Goal: Task Accomplishment & Management: Complete application form

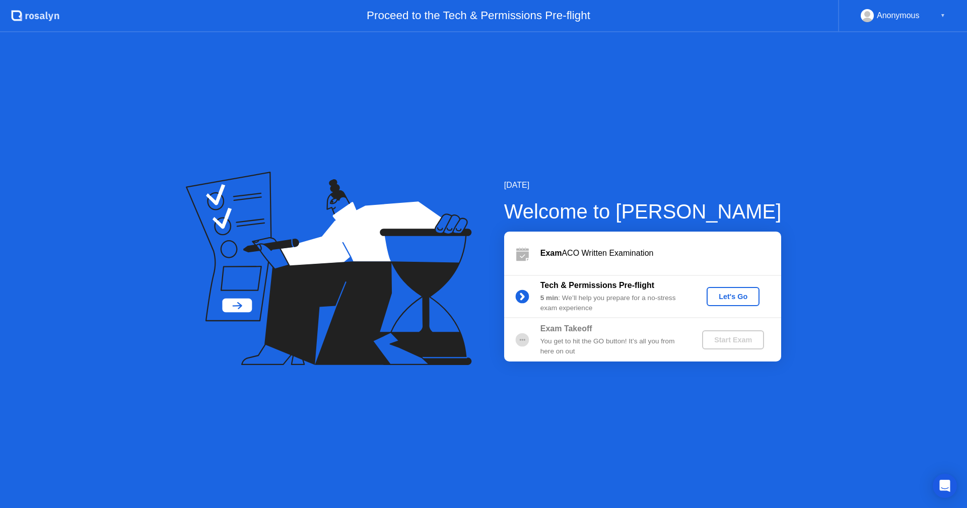
click at [741, 300] on div "Let's Go" at bounding box center [733, 297] width 45 height 8
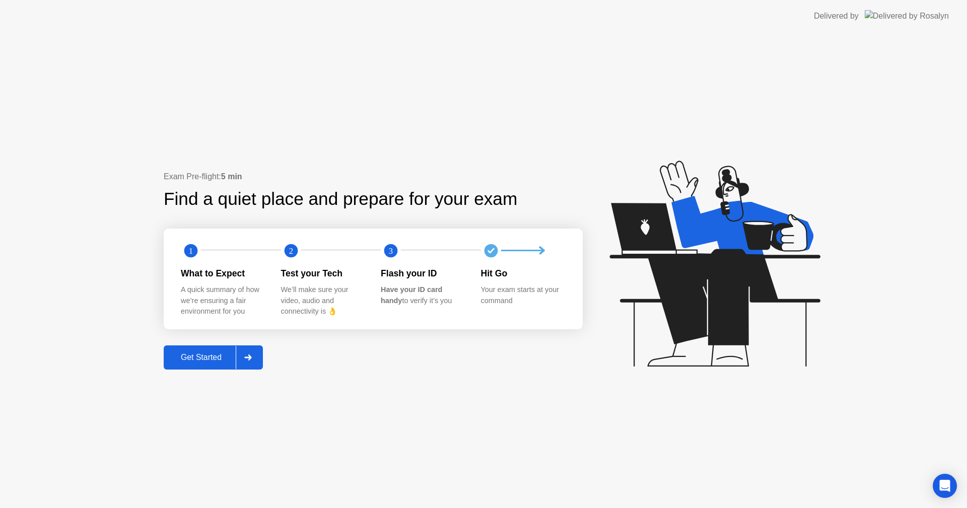
click at [187, 354] on div "Get Started" at bounding box center [201, 357] width 69 height 9
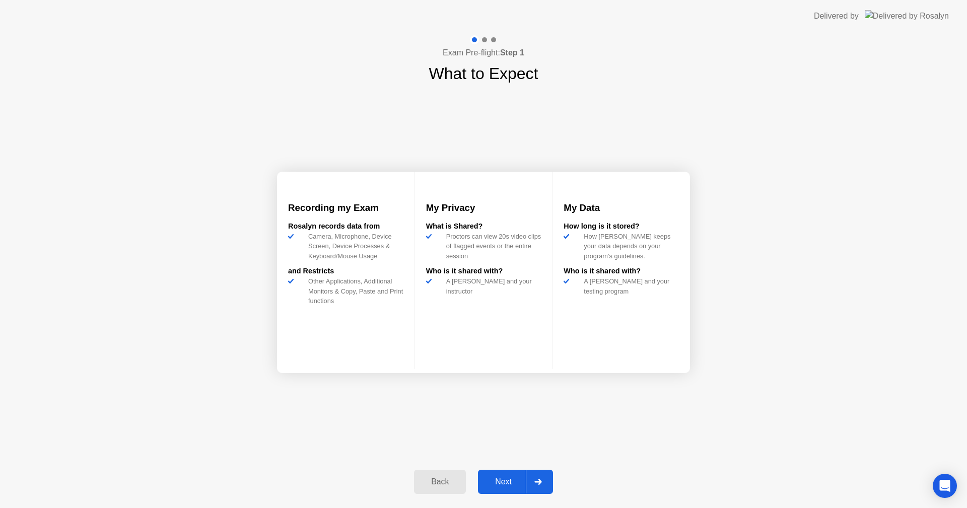
click at [488, 484] on div "Next" at bounding box center [503, 482] width 45 height 9
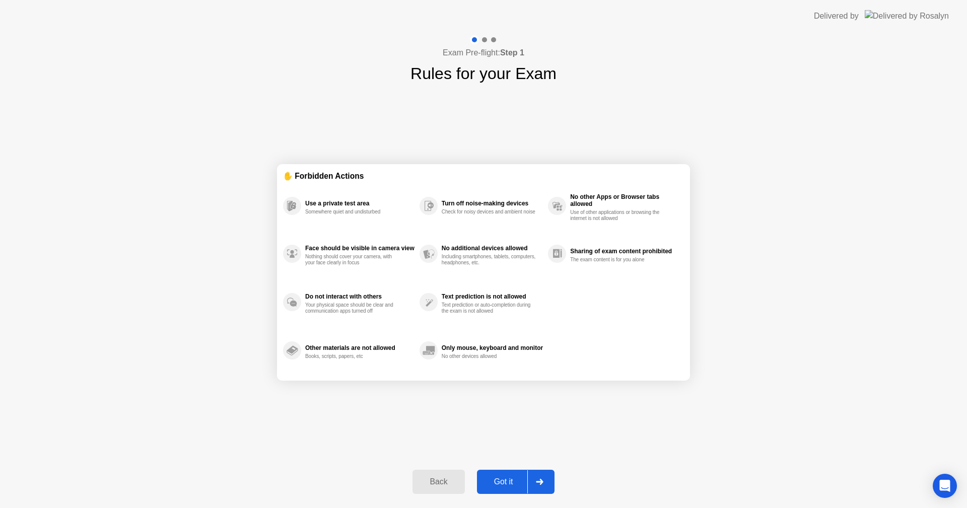
click at [488, 484] on div "Got it" at bounding box center [503, 482] width 47 height 9
select select "**********"
select select "*******"
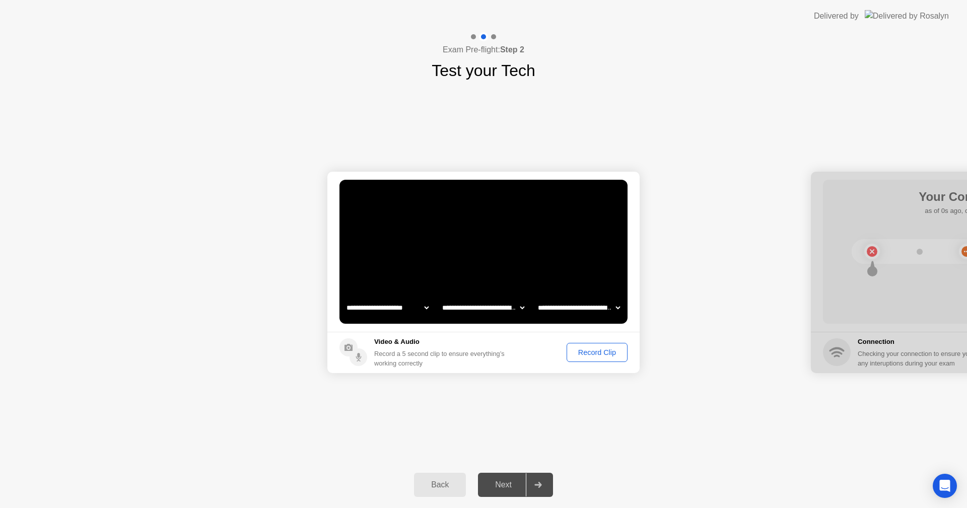
click at [581, 353] on div "Record Clip" at bounding box center [597, 353] width 54 height 8
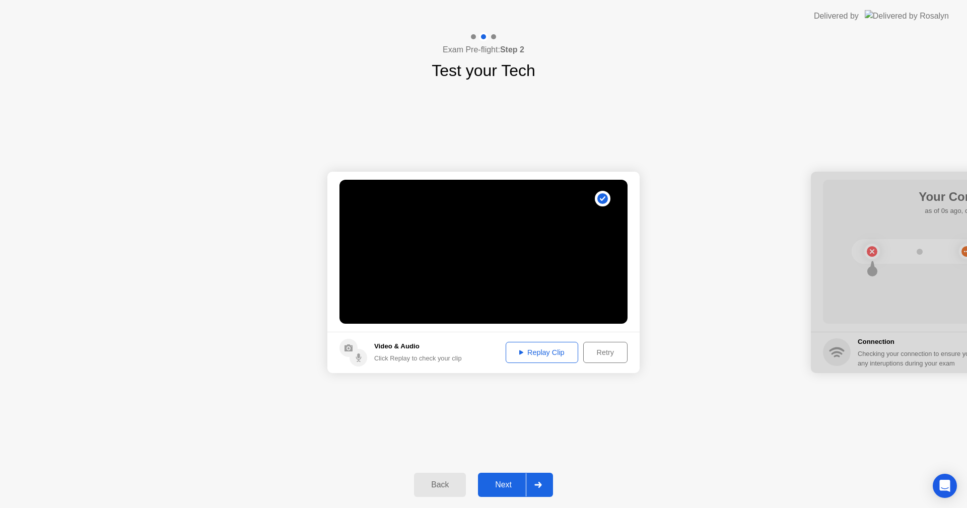
click at [515, 478] on button "Next" at bounding box center [515, 485] width 75 height 24
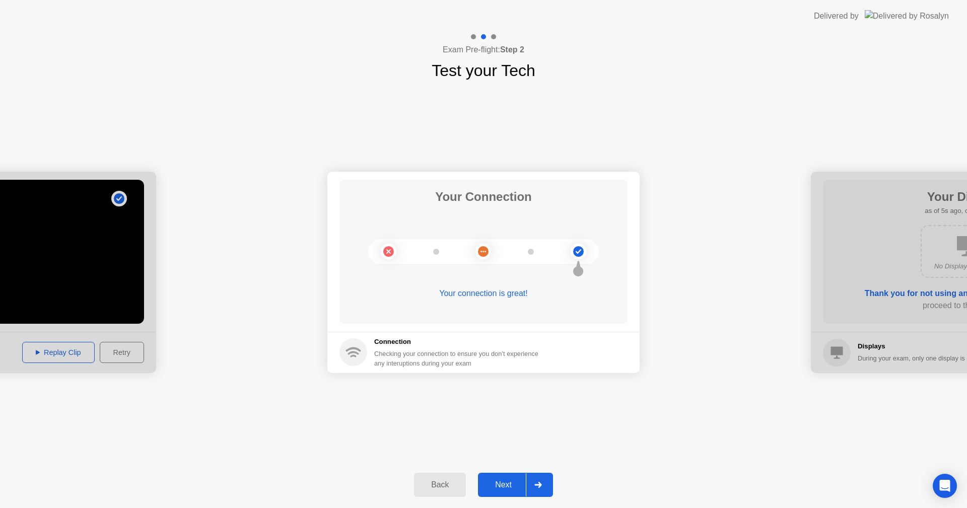
click at [499, 482] on div "Next" at bounding box center [503, 485] width 45 height 9
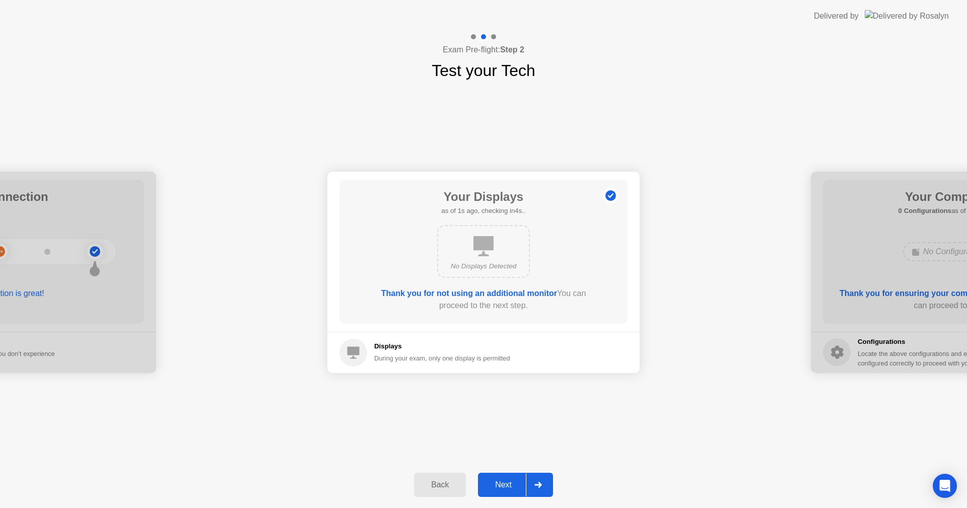
click at [499, 482] on div "Next" at bounding box center [503, 485] width 45 height 9
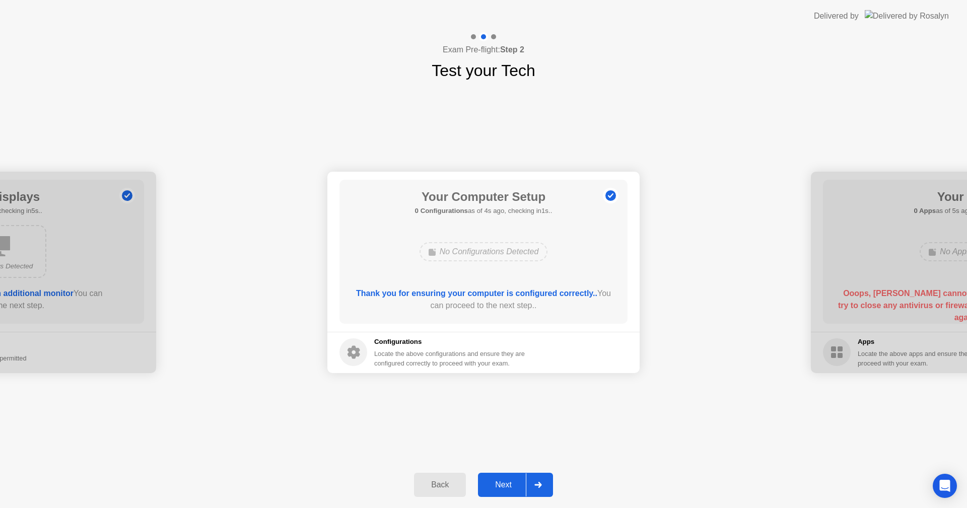
click at [499, 482] on div "Next" at bounding box center [503, 485] width 45 height 9
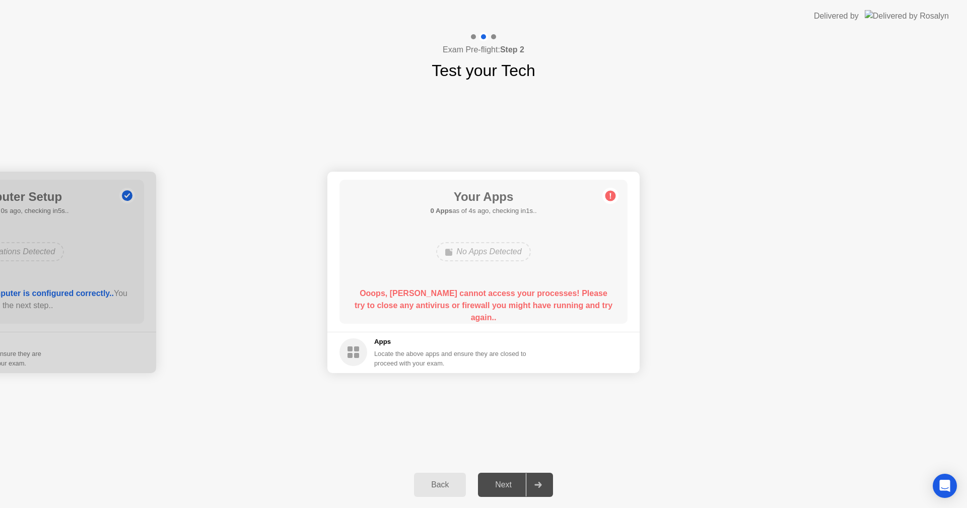
click at [494, 308] on b "Ooops, [PERSON_NAME] cannot access your processes! Please try to close any anti…" at bounding box center [484, 305] width 258 height 33
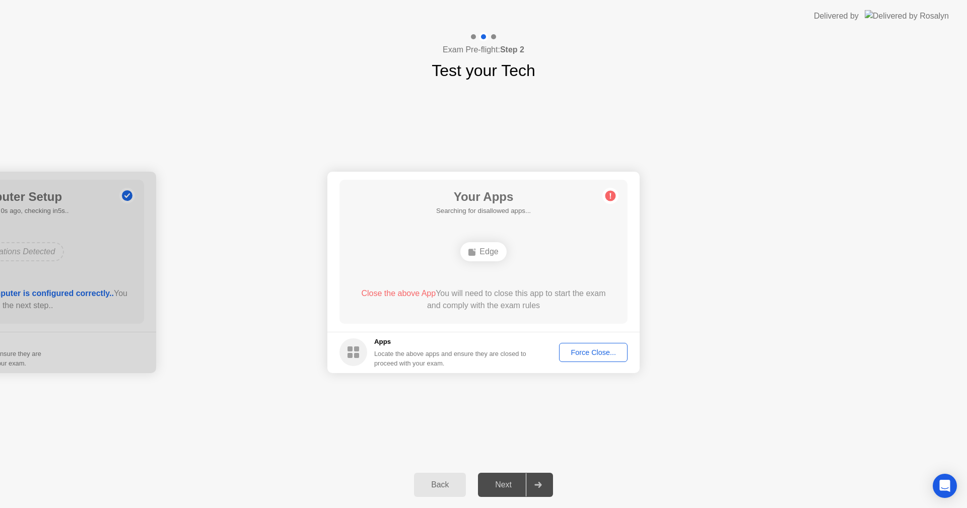
click at [573, 355] on div "Force Close..." at bounding box center [593, 353] width 61 height 8
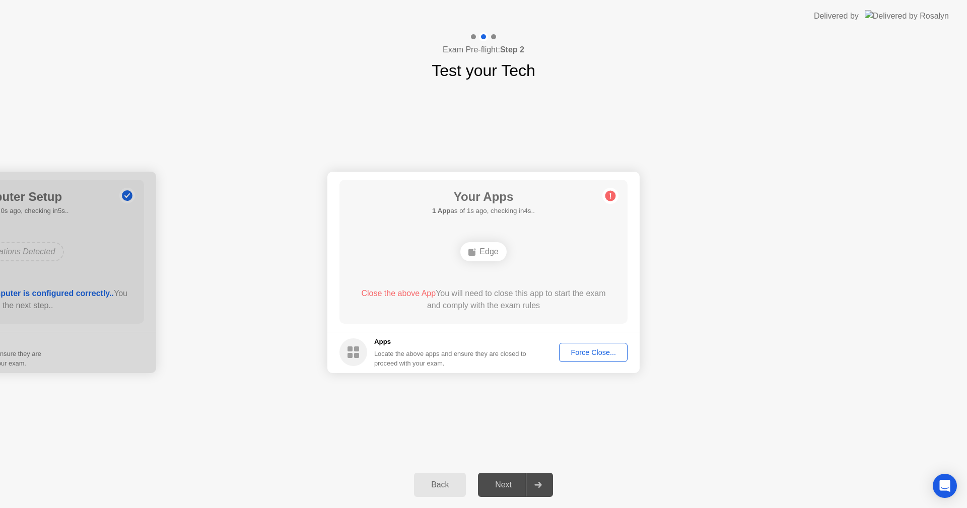
click at [585, 349] on div "Force Close..." at bounding box center [593, 353] width 61 height 8
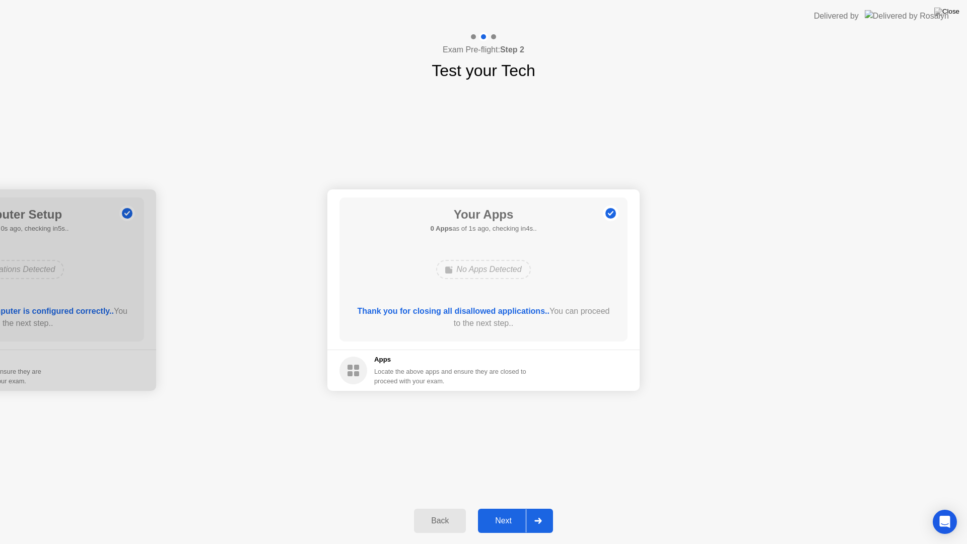
click at [505, 508] on div "Next" at bounding box center [503, 520] width 45 height 9
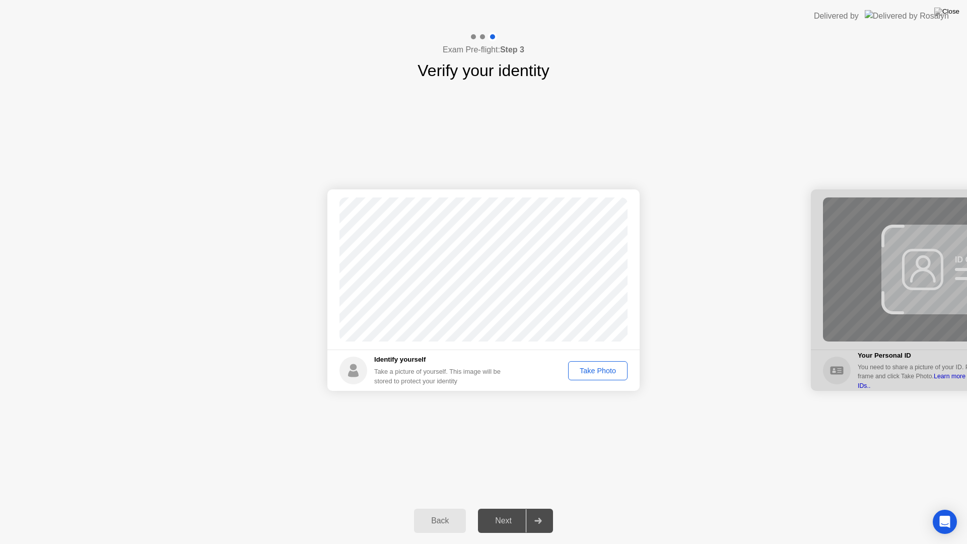
click at [593, 375] on div "Take Photo" at bounding box center [598, 371] width 52 height 8
click at [507, 508] on div "Next" at bounding box center [503, 520] width 45 height 9
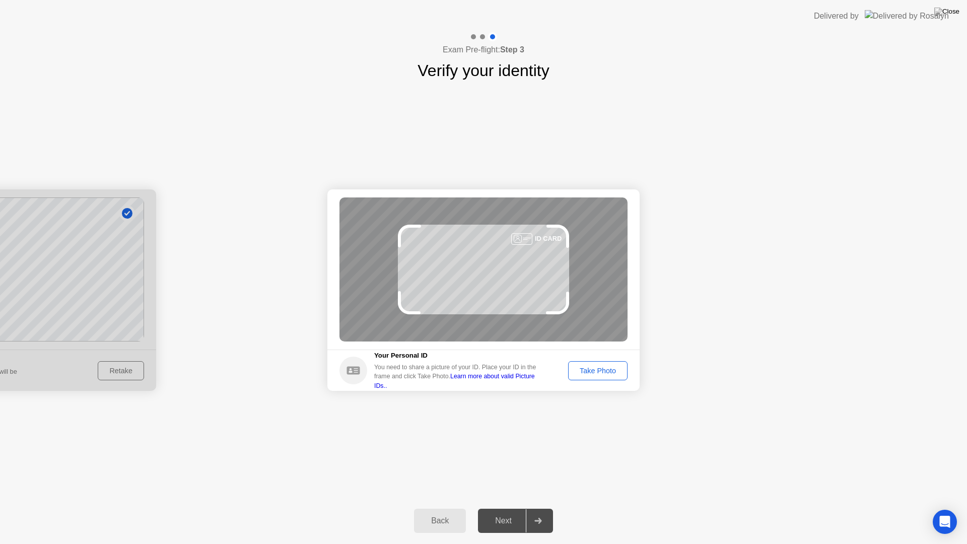
click at [507, 508] on div "Next" at bounding box center [503, 520] width 45 height 9
click at [597, 378] on button "Take Photo" at bounding box center [597, 370] width 59 height 19
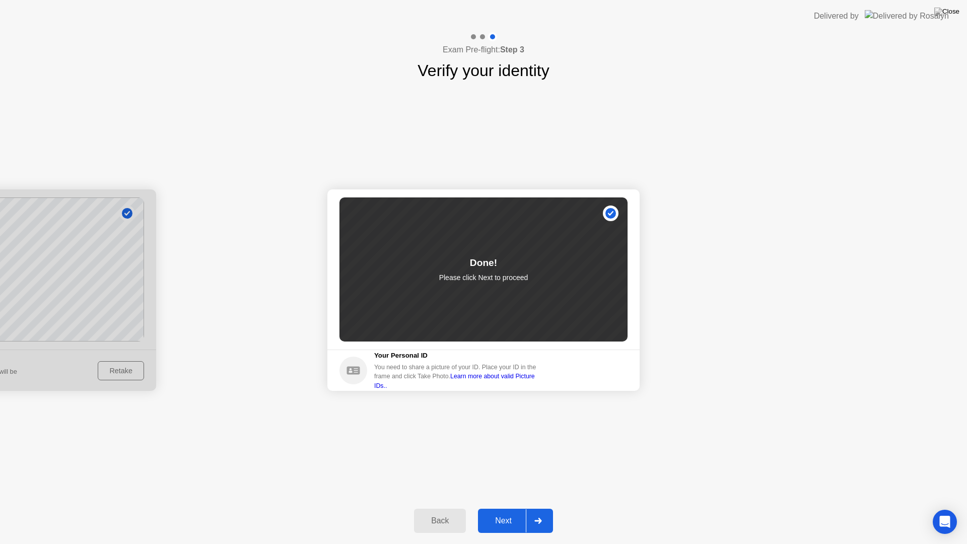
click at [504, 508] on div "Next" at bounding box center [503, 520] width 45 height 9
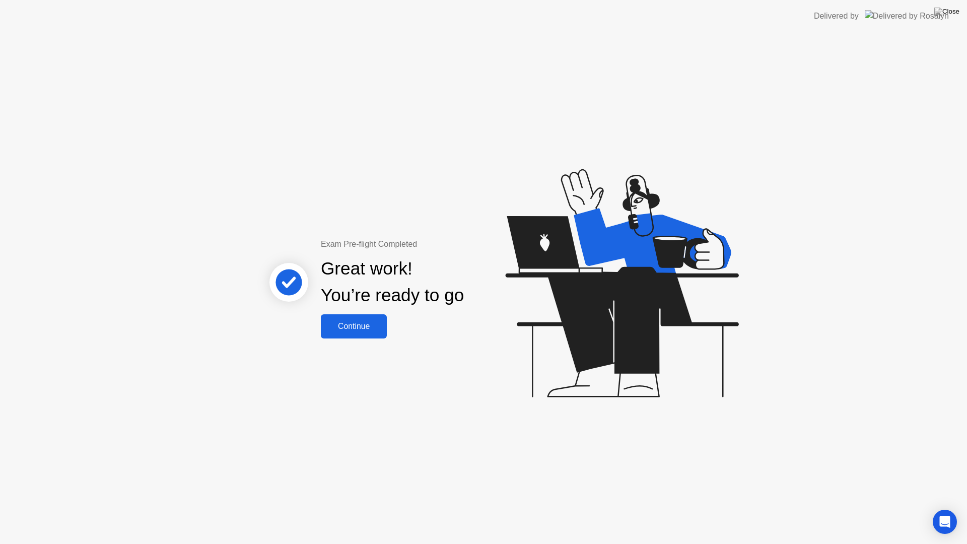
click at [374, 329] on div "Continue" at bounding box center [354, 326] width 60 height 9
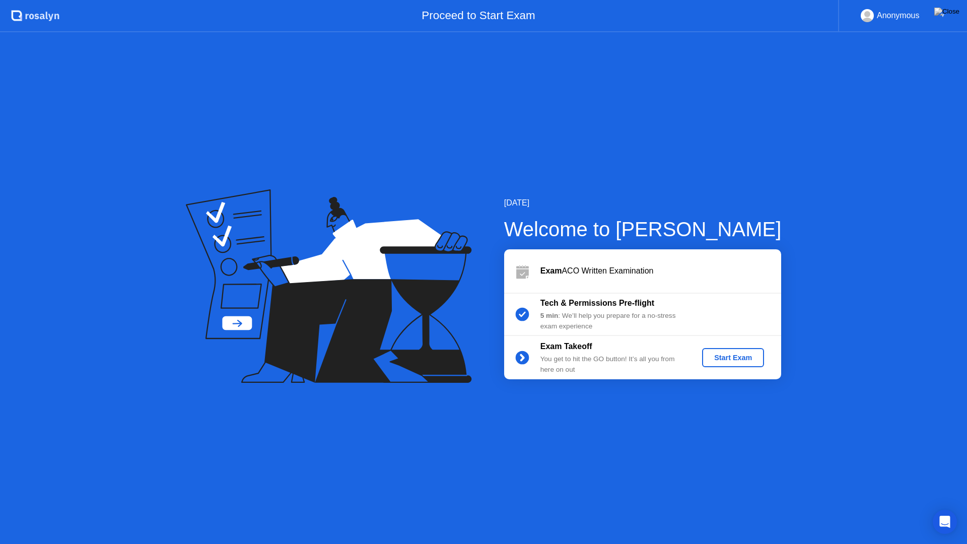
click at [722, 360] on div "Start Exam" at bounding box center [733, 358] width 54 height 8
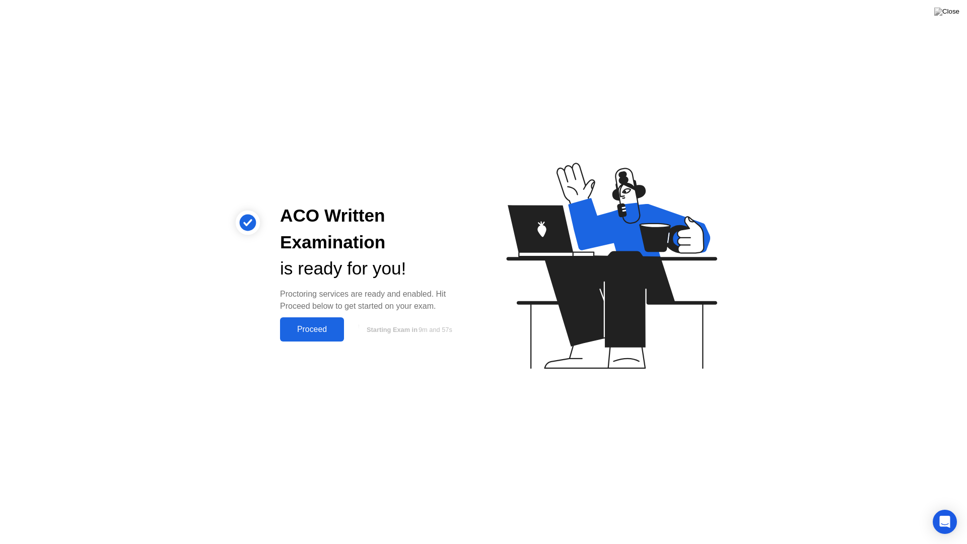
click at [319, 337] on button "Proceed" at bounding box center [312, 329] width 64 height 24
